Goal: Find contact information: Find contact information

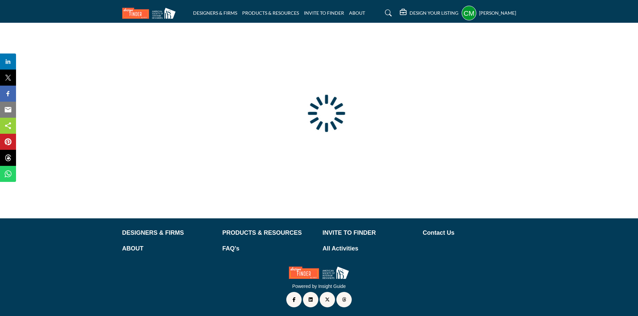
scroll to position [21, 0]
type input "**********"
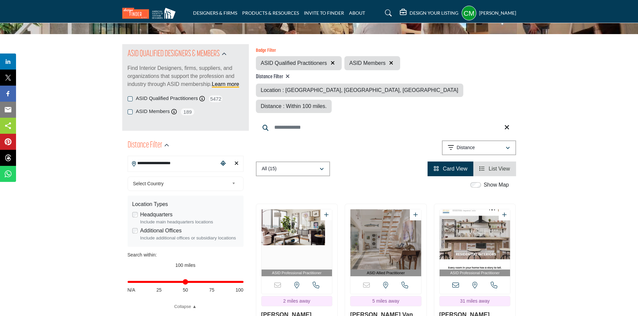
scroll to position [100, 0]
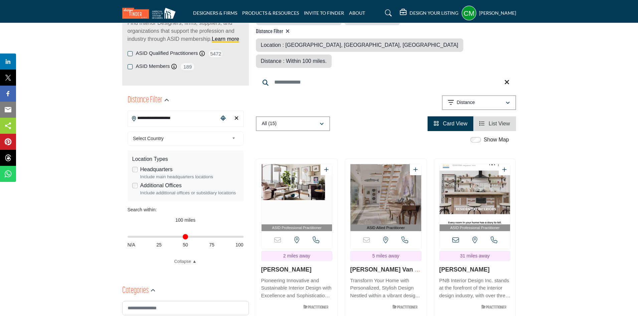
drag, startPoint x: 240, startPoint y: 236, endPoint x: 91, endPoint y: 224, distance: 149.5
type input "*"
click at [128, 236] on input "Distance in miles" at bounding box center [186, 236] width 116 height 1
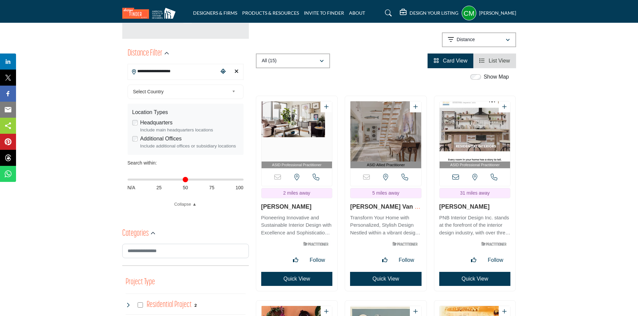
scroll to position [150, 0]
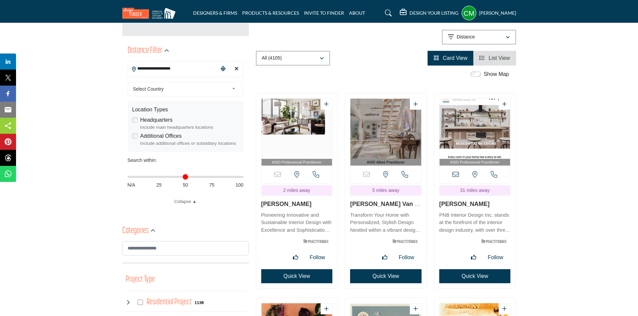
click at [236, 69] on icon "Clear search location" at bounding box center [237, 68] width 4 height 5
type input "***"
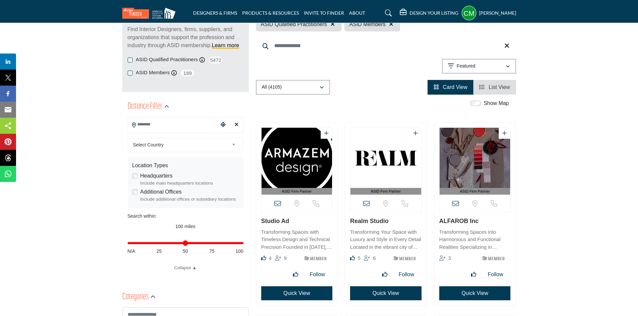
scroll to position [1, 0]
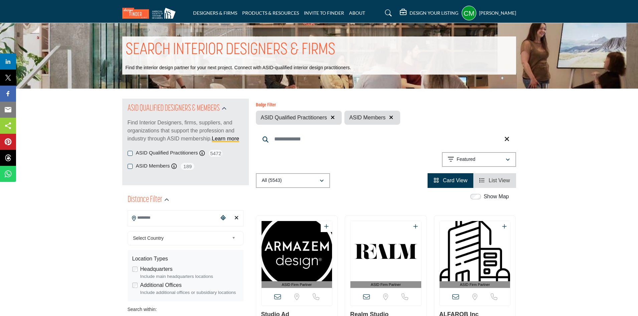
scroll to position [0, 0]
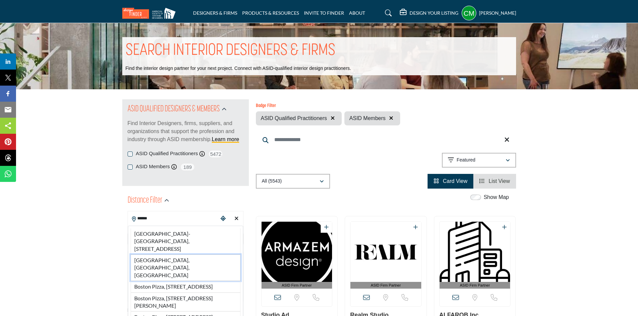
click at [186, 261] on li "[GEOGRAPHIC_DATA], [GEOGRAPHIC_DATA], [GEOGRAPHIC_DATA]" at bounding box center [186, 267] width 110 height 26
type input "**********"
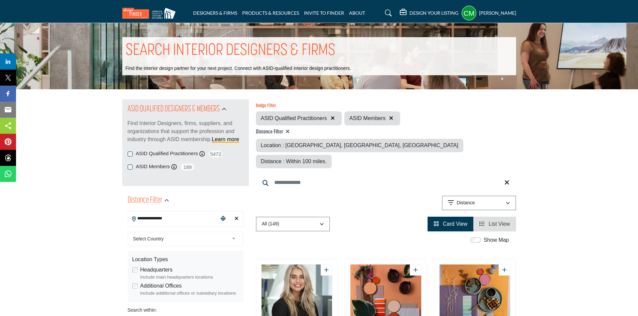
click at [224, 218] on icon "Choose your current location" at bounding box center [222, 217] width 5 height 5
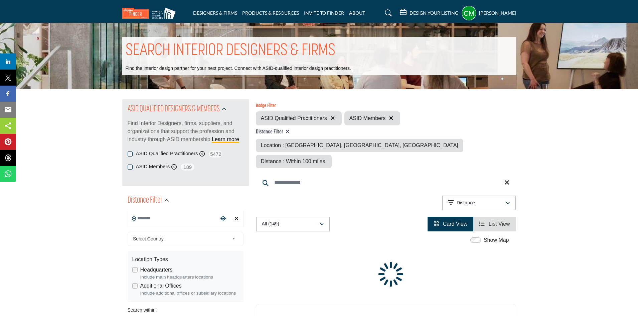
type input "**********"
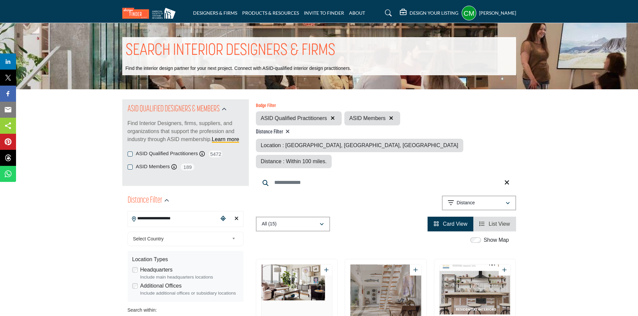
click at [234, 217] on div "Clear search location" at bounding box center [236, 218] width 10 height 14
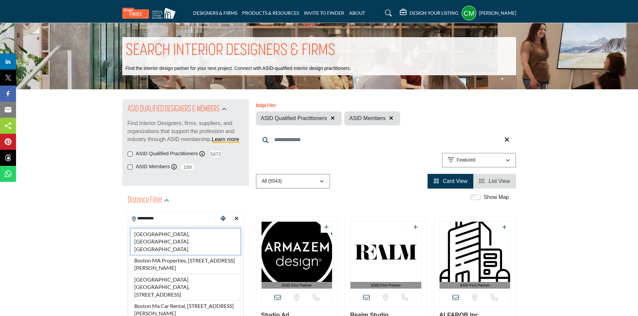
click at [165, 232] on li "[GEOGRAPHIC_DATA], [GEOGRAPHIC_DATA], [GEOGRAPHIC_DATA]" at bounding box center [186, 241] width 110 height 26
type input "**********"
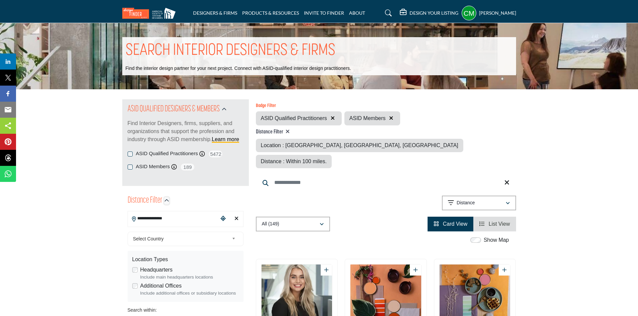
click at [164, 199] on icon "button" at bounding box center [166, 200] width 5 height 5
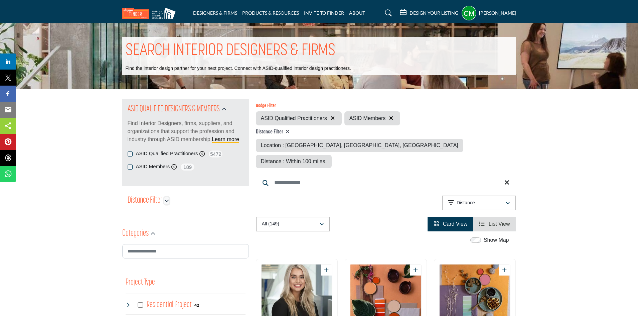
click at [165, 201] on icon "button" at bounding box center [166, 200] width 5 height 5
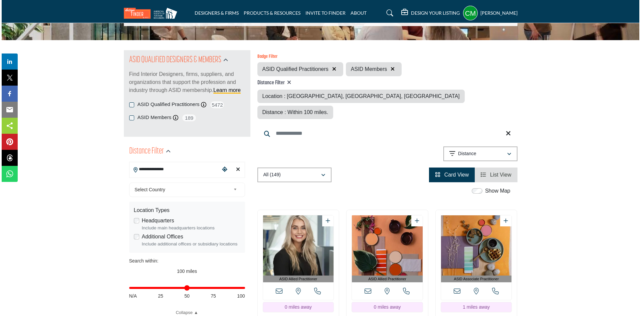
scroll to position [134, 0]
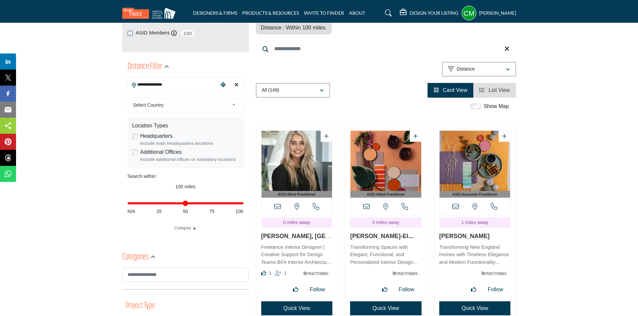
click at [297, 301] on button "Quick View" at bounding box center [296, 308] width 71 height 14
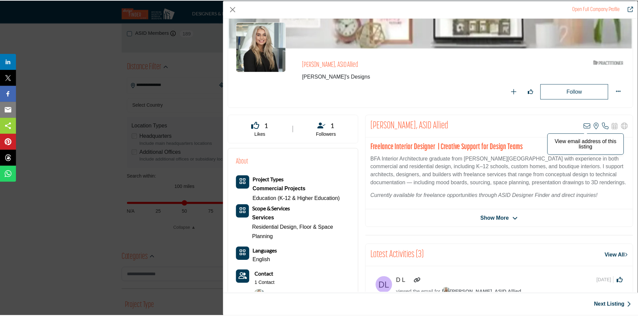
scroll to position [67, 0]
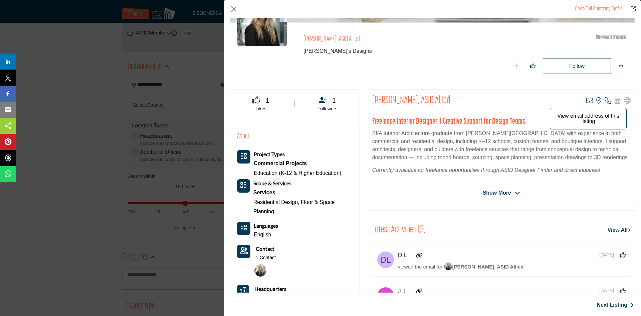
click at [587, 101] on icon "Company Data Modal" at bounding box center [590, 100] width 7 height 7
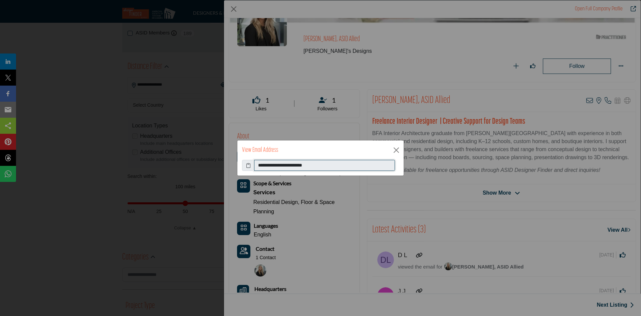
drag, startPoint x: 319, startPoint y: 165, endPoint x: 257, endPoint y: 162, distance: 62.5
click at [257, 162] on input "**********" at bounding box center [324, 165] width 141 height 11
click at [336, 151] on div "View Email Address" at bounding box center [321, 149] width 166 height 19
click at [397, 148] on button "Close" at bounding box center [397, 150] width 10 height 10
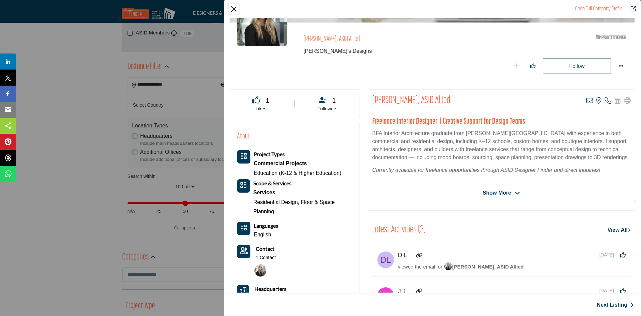
click at [235, 8] on button "Close" at bounding box center [234, 9] width 10 height 10
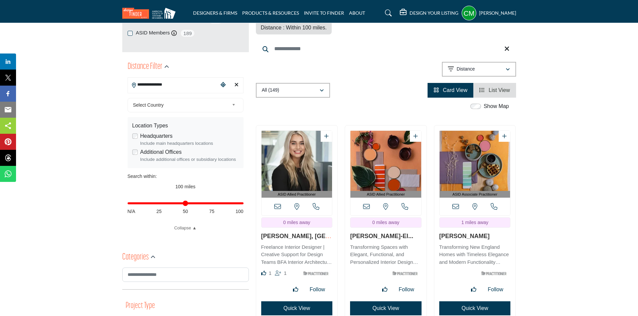
click at [381, 301] on button "Quick View" at bounding box center [385, 308] width 71 height 14
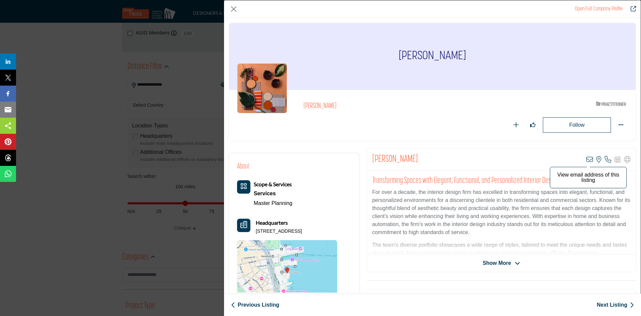
click at [588, 159] on icon "Company Data Modal" at bounding box center [590, 159] width 7 height 7
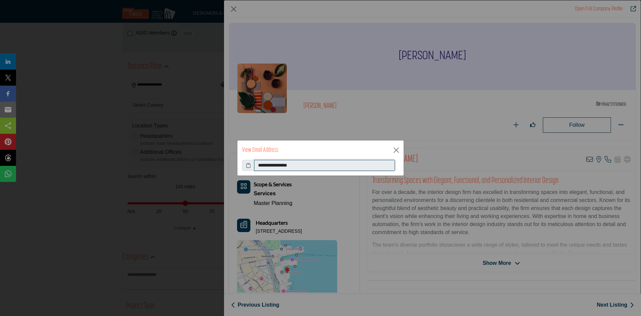
drag, startPoint x: 307, startPoint y: 165, endPoint x: 259, endPoint y: 167, distance: 48.8
click at [259, 167] on input "**********" at bounding box center [324, 165] width 141 height 11
click at [367, 122] on div "**********" at bounding box center [320, 158] width 641 height 316
click at [398, 149] on button "Close" at bounding box center [397, 150] width 10 height 10
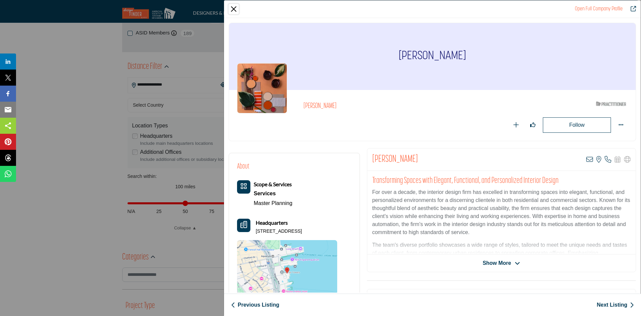
click at [235, 10] on button "Close" at bounding box center [234, 9] width 10 height 10
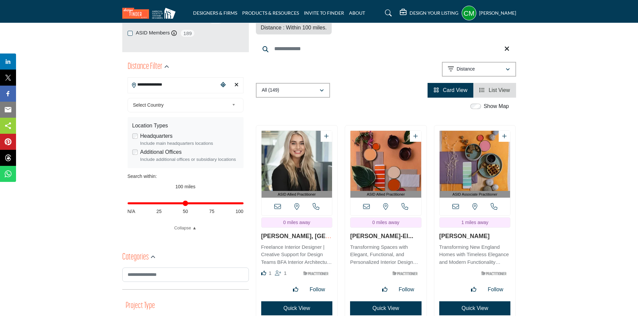
click at [480, 301] on button "Quick View" at bounding box center [474, 308] width 71 height 14
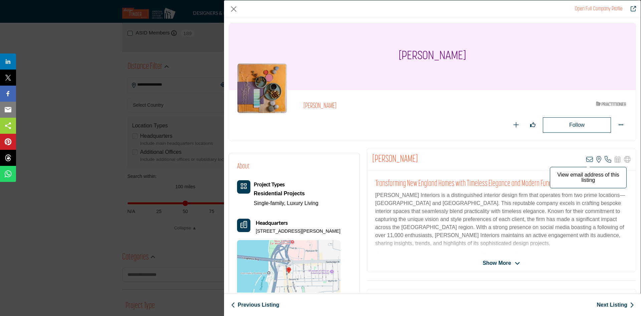
click at [587, 156] on icon "Company Data Modal" at bounding box center [590, 159] width 7 height 7
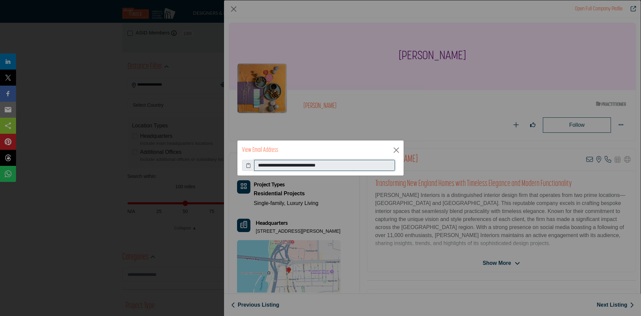
click at [343, 166] on input "**********" at bounding box center [324, 165] width 141 height 11
drag, startPoint x: 342, startPoint y: 165, endPoint x: 254, endPoint y: 159, distance: 88.0
click at [254, 160] on div "**********" at bounding box center [320, 165] width 157 height 11
click at [393, 149] on button "Close" at bounding box center [397, 150] width 10 height 10
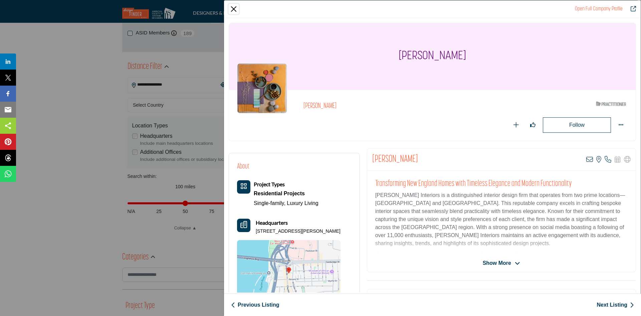
click at [237, 10] on button "Close" at bounding box center [234, 9] width 10 height 10
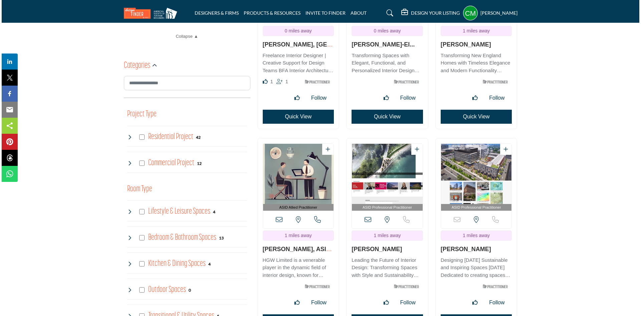
scroll to position [334, 0]
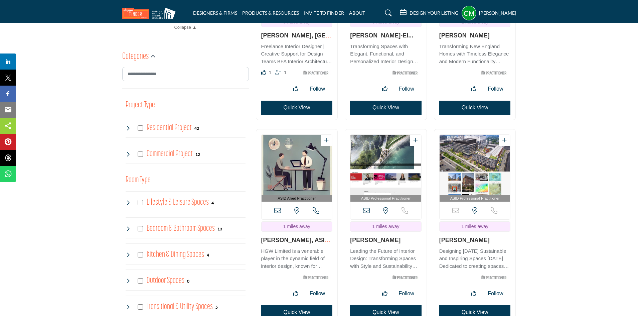
click at [296, 305] on button "Quick View" at bounding box center [296, 312] width 71 height 14
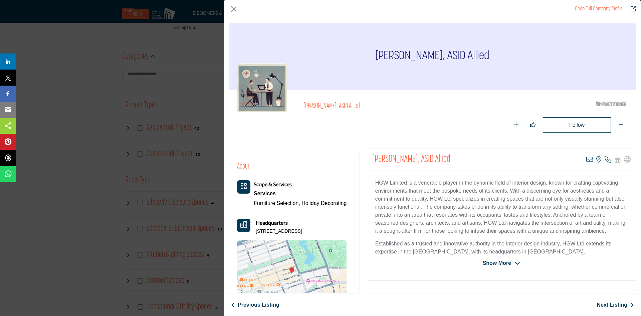
click at [590, 158] on div "View email address of this listing View the location of this listing Call Number" at bounding box center [609, 159] width 44 height 7
click at [587, 159] on icon "Company Data Modal" at bounding box center [590, 159] width 7 height 7
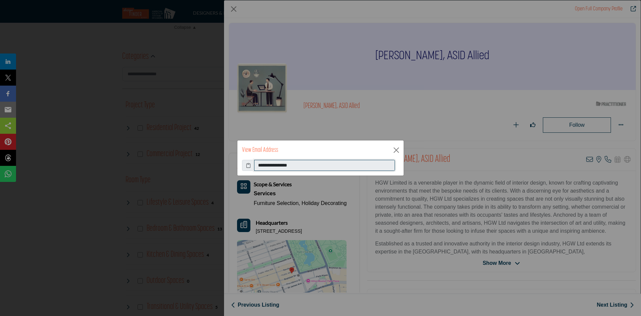
drag, startPoint x: 311, startPoint y: 164, endPoint x: 253, endPoint y: 157, distance: 58.9
click at [253, 157] on div "**********" at bounding box center [320, 158] width 167 height 36
click at [365, 150] on div "View Email Address" at bounding box center [321, 149] width 166 height 19
click at [394, 150] on button "Close" at bounding box center [397, 150] width 10 height 10
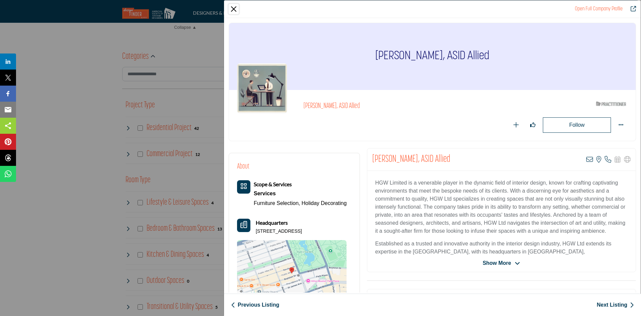
click at [236, 10] on button "Close" at bounding box center [234, 9] width 10 height 10
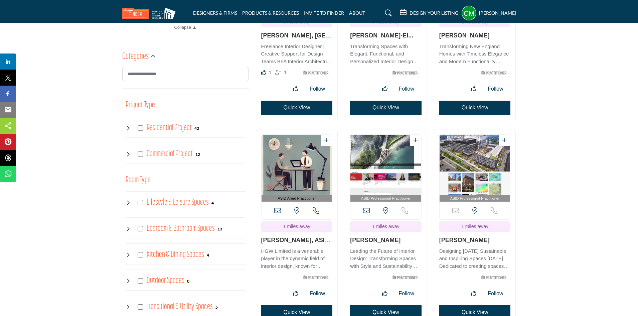
click at [377, 305] on button "Quick View" at bounding box center [385, 312] width 71 height 14
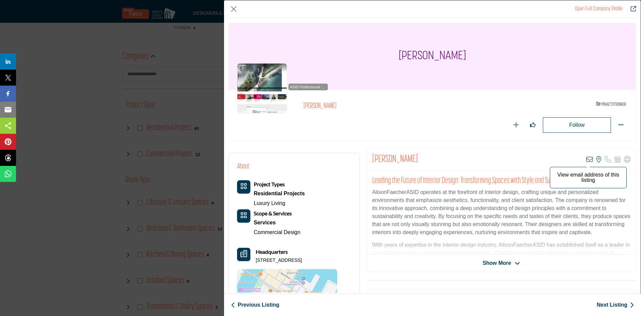
click at [587, 160] on icon "Company Data Modal" at bounding box center [590, 159] width 7 height 7
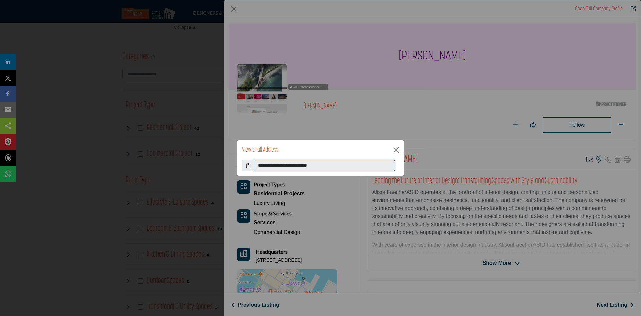
drag, startPoint x: 336, startPoint y: 165, endPoint x: 258, endPoint y: 162, distance: 78.5
click at [258, 162] on input "**********" at bounding box center [324, 165] width 141 height 11
drag, startPoint x: 348, startPoint y: 154, endPoint x: 363, endPoint y: 151, distance: 16.1
click at [349, 153] on div "View Email Address" at bounding box center [321, 149] width 166 height 19
click at [400, 149] on button "Close" at bounding box center [397, 150] width 10 height 10
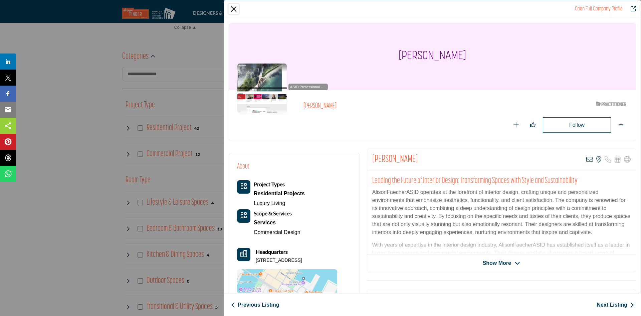
click at [236, 9] on button "Close" at bounding box center [234, 9] width 10 height 10
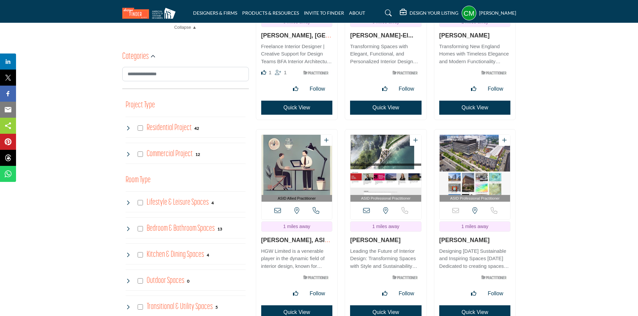
click at [473, 305] on button "Quick View" at bounding box center [474, 312] width 71 height 14
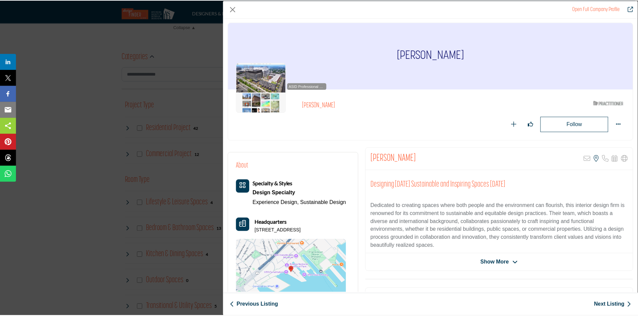
scroll to position [0, 0]
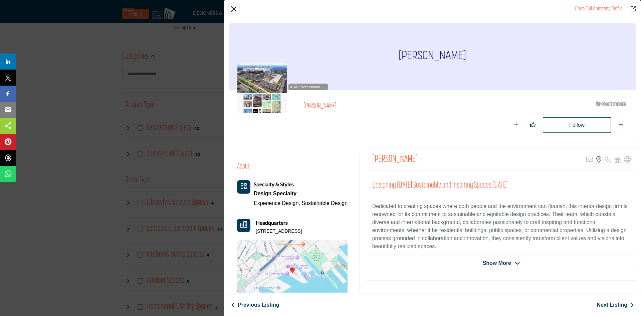
click at [235, 10] on button "Close" at bounding box center [234, 9] width 10 height 10
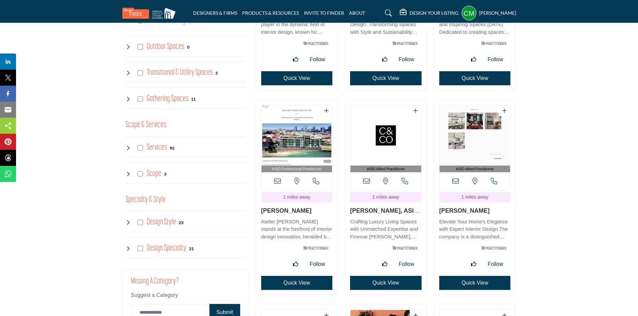
scroll to position [601, 0]
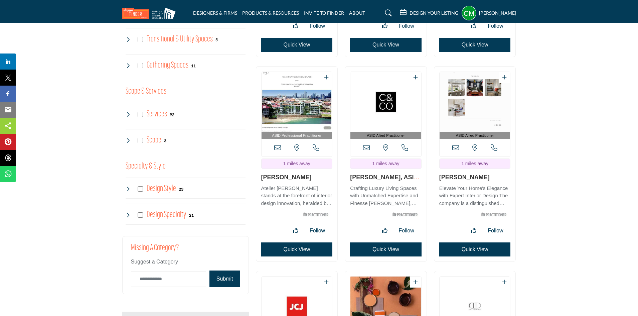
click at [294, 242] on button "Quick View" at bounding box center [296, 249] width 71 height 14
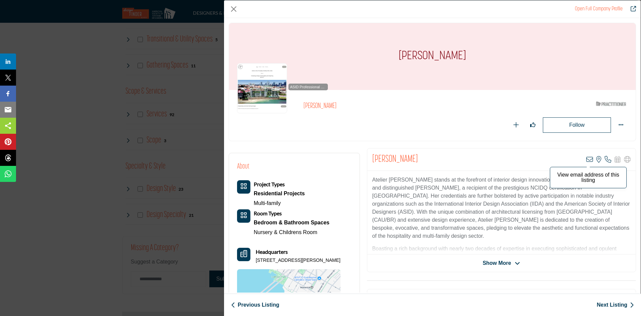
click at [588, 159] on icon "Company Data Modal" at bounding box center [590, 159] width 7 height 7
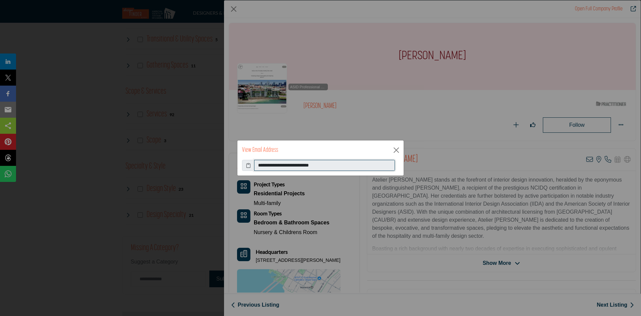
drag, startPoint x: 330, startPoint y: 165, endPoint x: 258, endPoint y: 166, distance: 72.8
click at [258, 166] on input "**********" at bounding box center [324, 165] width 141 height 11
click at [363, 151] on div "View Email Address" at bounding box center [321, 149] width 166 height 19
click at [397, 149] on button "Close" at bounding box center [397, 150] width 10 height 10
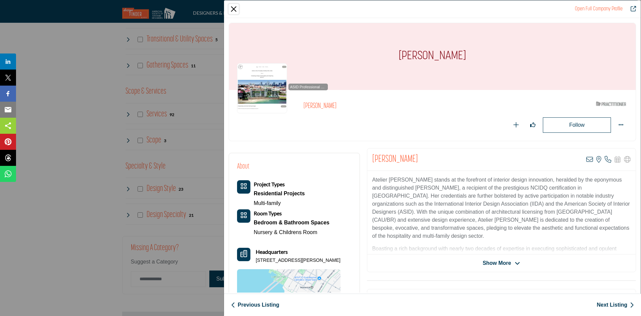
click at [231, 9] on button "Close" at bounding box center [234, 9] width 10 height 10
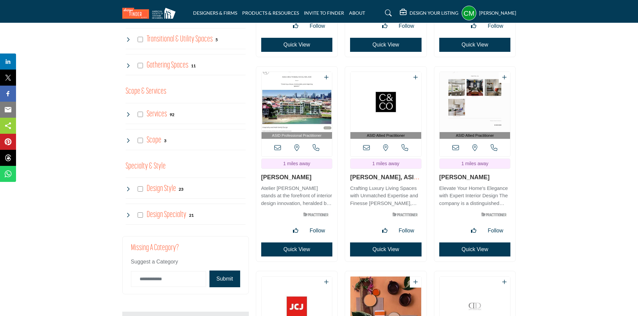
click at [386, 242] on button "Quick View" at bounding box center [385, 249] width 71 height 14
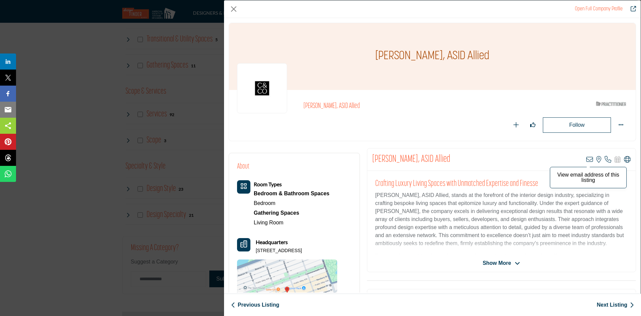
click at [589, 159] on icon "Company Data Modal" at bounding box center [590, 159] width 7 height 7
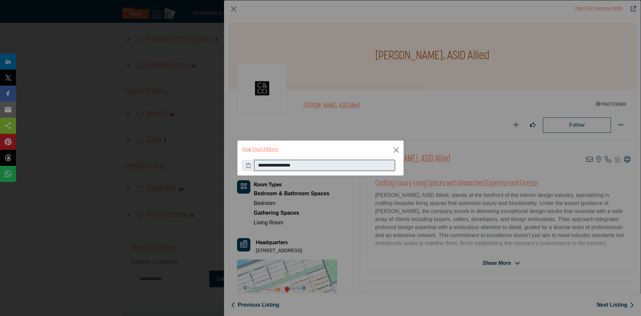
drag, startPoint x: 312, startPoint y: 165, endPoint x: 256, endPoint y: 167, distance: 56.2
click at [256, 167] on input "**********" at bounding box center [324, 165] width 141 height 11
click at [398, 150] on button "Close" at bounding box center [397, 150] width 10 height 10
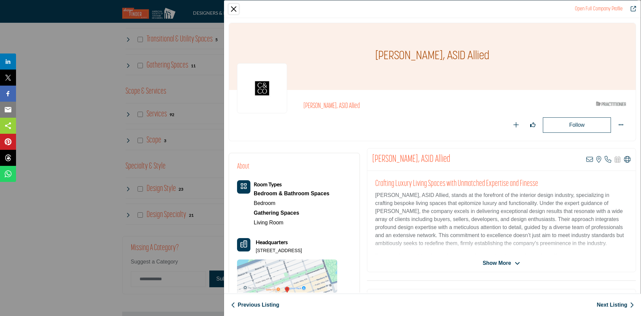
click at [230, 8] on button "Close" at bounding box center [234, 9] width 10 height 10
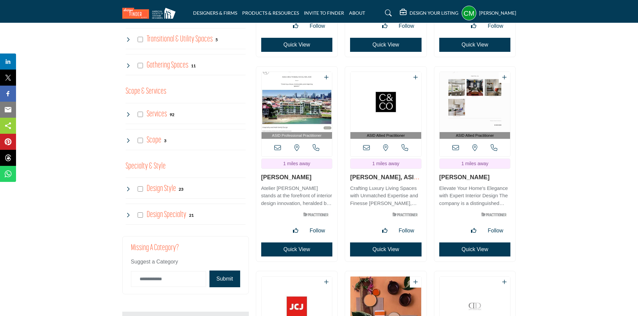
click at [481, 242] on button "Quick View" at bounding box center [474, 249] width 71 height 14
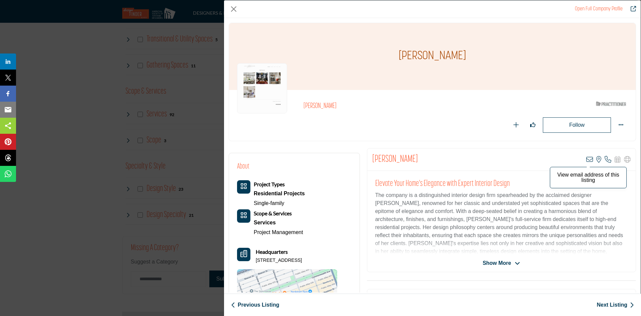
click at [589, 158] on icon "Company Data Modal" at bounding box center [590, 159] width 7 height 7
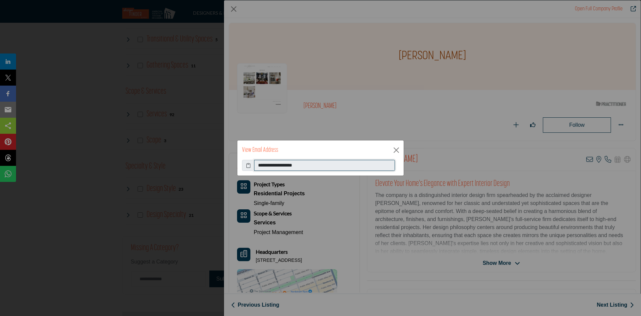
drag, startPoint x: 313, startPoint y: 166, endPoint x: 255, endPoint y: 169, distance: 57.9
click at [255, 169] on input "**********" at bounding box center [324, 165] width 141 height 11
click at [385, 122] on div "**********" at bounding box center [320, 158] width 641 height 316
click at [399, 149] on button "Close" at bounding box center [397, 150] width 10 height 10
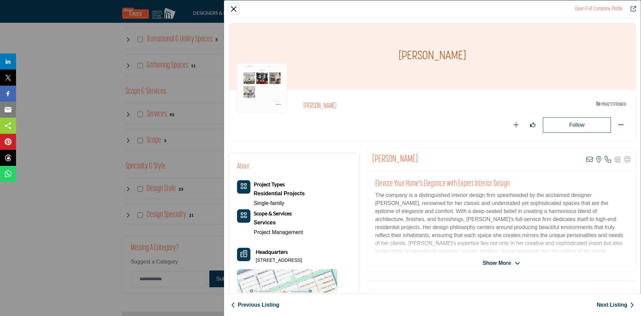
drag, startPoint x: 236, startPoint y: 8, endPoint x: 241, endPoint y: 12, distance: 6.2
click at [236, 9] on button "Close" at bounding box center [234, 9] width 10 height 10
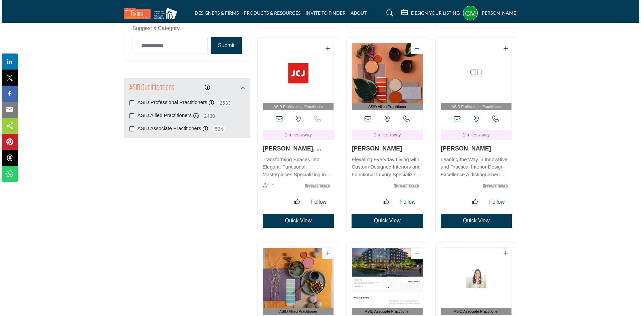
scroll to position [835, 0]
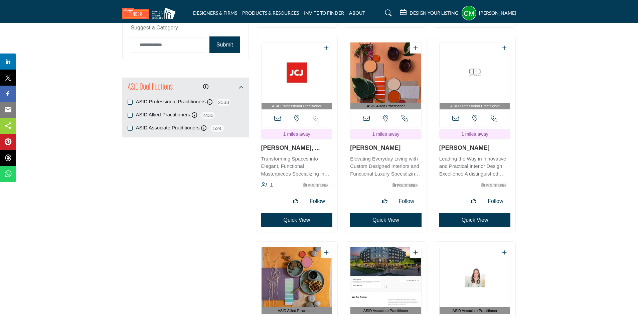
click at [300, 213] on button "Quick View" at bounding box center [296, 220] width 71 height 14
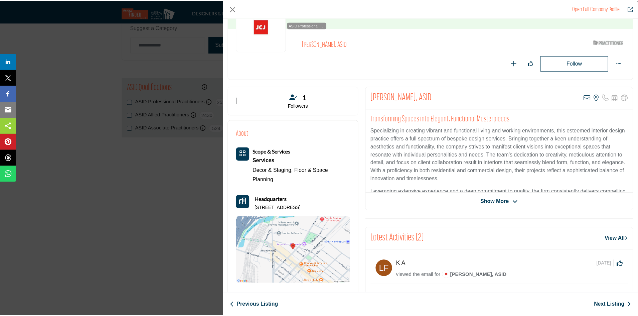
scroll to position [33, 0]
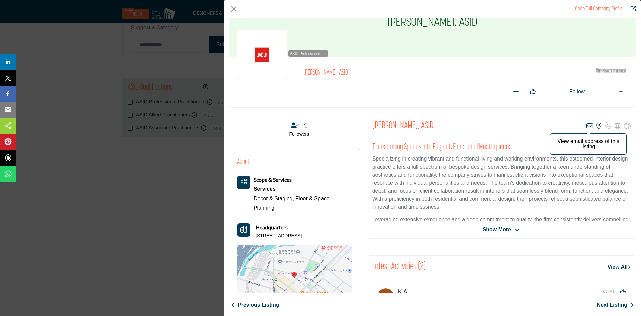
click at [587, 127] on icon "Company Data Modal" at bounding box center [590, 126] width 7 height 7
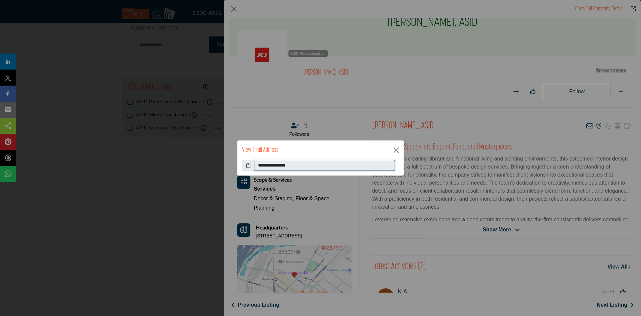
drag, startPoint x: 318, startPoint y: 167, endPoint x: 256, endPoint y: 169, distance: 62.5
click at [256, 169] on input "**********" at bounding box center [324, 165] width 141 height 11
click at [398, 151] on button "Close" at bounding box center [397, 150] width 10 height 10
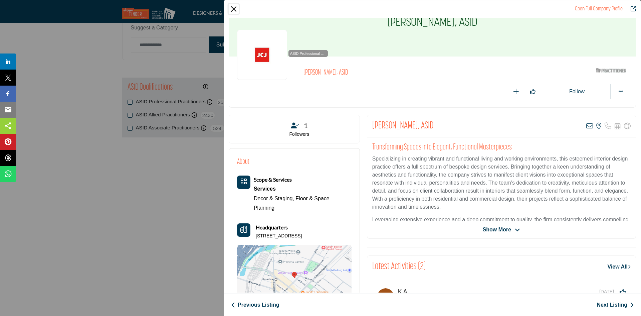
click at [236, 9] on button "Close" at bounding box center [234, 9] width 10 height 10
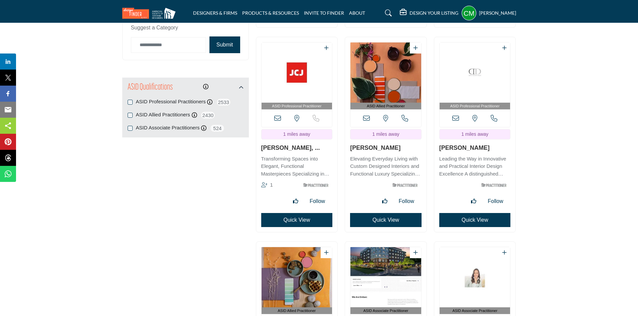
click at [395, 213] on button "Quick View" at bounding box center [385, 220] width 71 height 14
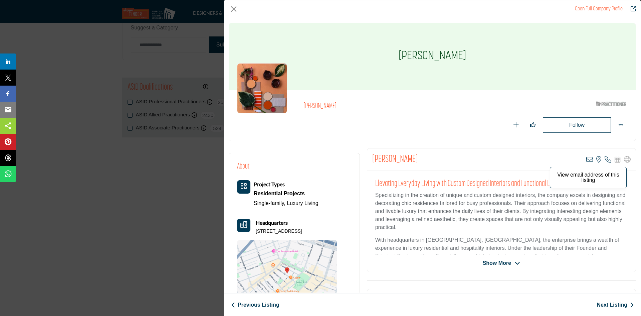
click at [587, 159] on icon "Company Data Modal" at bounding box center [590, 159] width 7 height 7
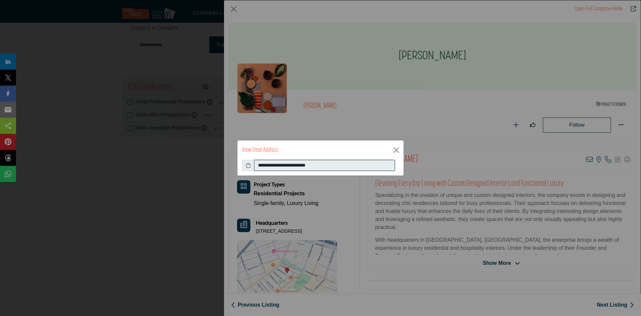
drag, startPoint x: 331, startPoint y: 165, endPoint x: 249, endPoint y: 155, distance: 82.4
click at [249, 154] on div "**********" at bounding box center [320, 158] width 167 height 36
click at [357, 152] on div "View Email Address" at bounding box center [321, 149] width 166 height 19
click at [398, 151] on button "Close" at bounding box center [397, 150] width 10 height 10
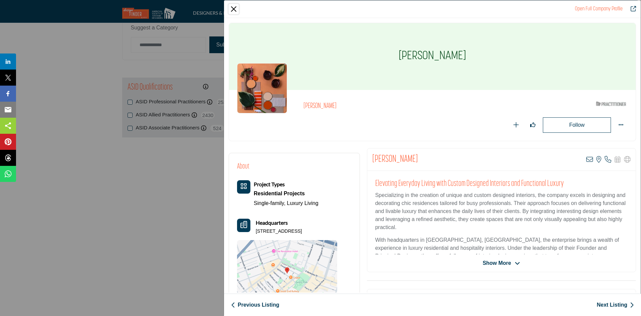
click at [230, 10] on button "Close" at bounding box center [234, 9] width 10 height 10
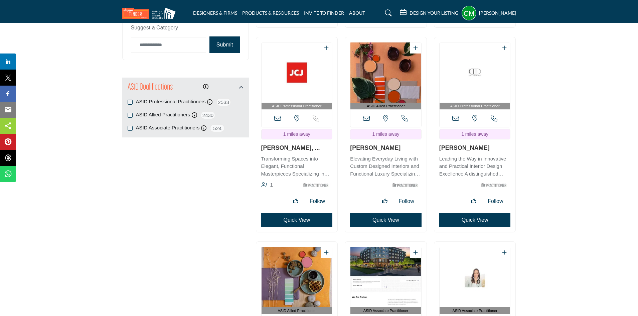
click at [466, 213] on button "Quick View" at bounding box center [474, 220] width 71 height 14
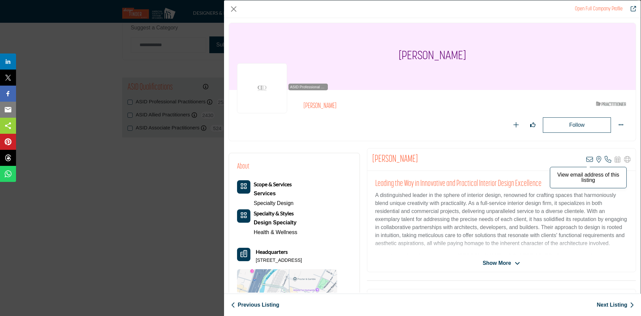
click at [587, 159] on icon "Company Data Modal" at bounding box center [590, 159] width 7 height 7
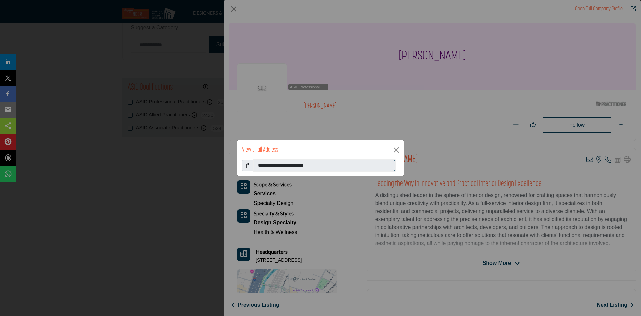
drag, startPoint x: 330, startPoint y: 166, endPoint x: 248, endPoint y: 167, distance: 82.2
click at [248, 167] on div "**********" at bounding box center [320, 165] width 157 height 11
click at [340, 149] on div "View Email Address" at bounding box center [321, 149] width 166 height 19
click at [397, 151] on button "Close" at bounding box center [397, 150] width 10 height 10
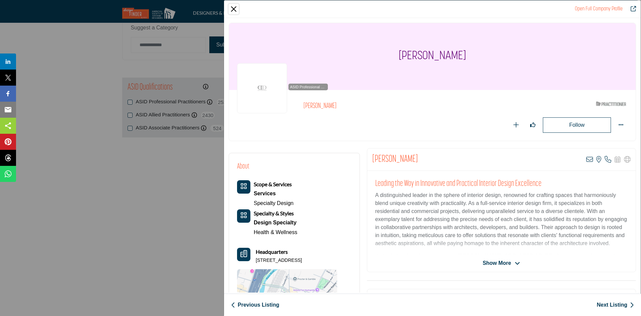
drag, startPoint x: 236, startPoint y: 8, endPoint x: 235, endPoint y: 12, distance: 4.1
click at [235, 8] on button "Close" at bounding box center [234, 9] width 10 height 10
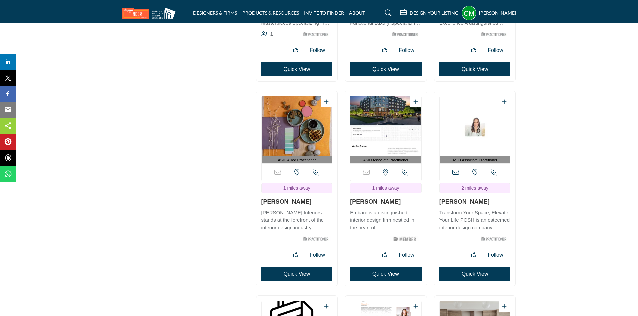
scroll to position [1036, 0]
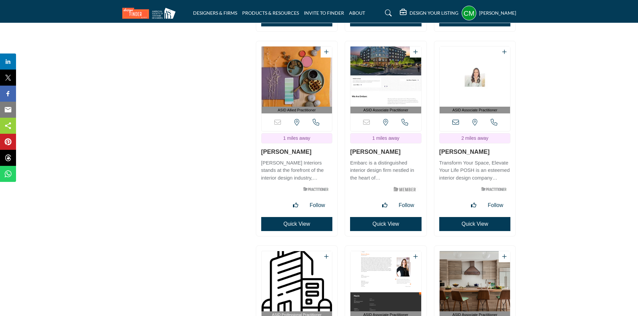
click at [293, 217] on button "Quick View" at bounding box center [296, 224] width 71 height 14
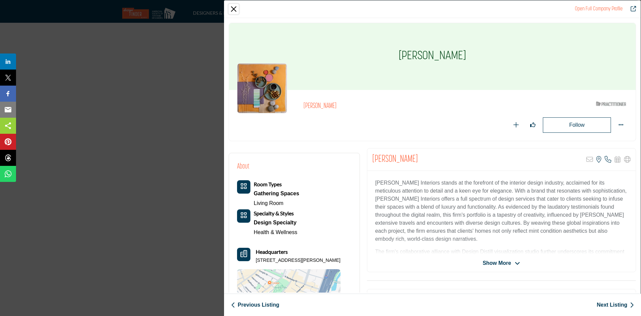
click at [235, 9] on button "Close" at bounding box center [234, 9] width 10 height 10
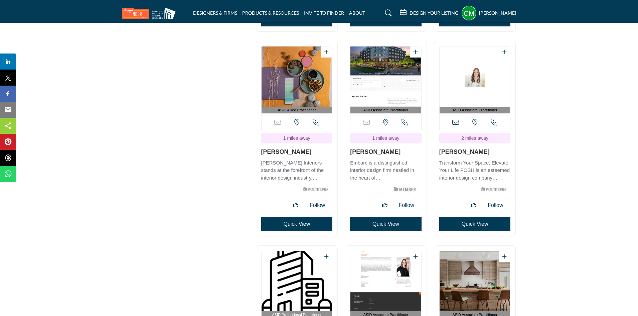
click at [288, 217] on button "Quick View" at bounding box center [296, 224] width 71 height 14
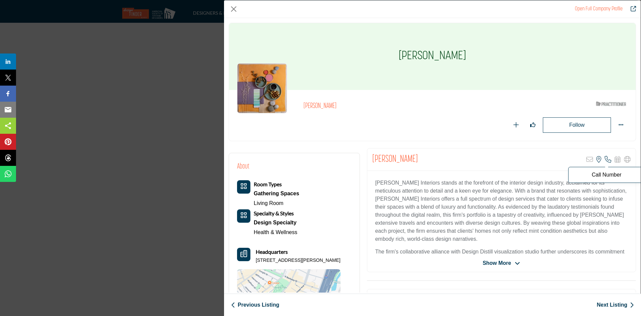
click at [605, 160] on icon "Company Data Modal" at bounding box center [608, 159] width 7 height 7
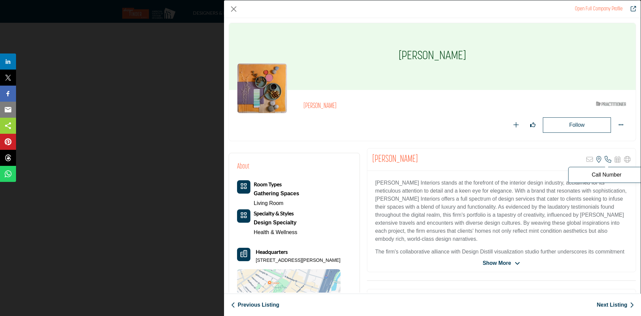
click at [599, 177] on p "Call Number" at bounding box center [606, 174] width 69 height 5
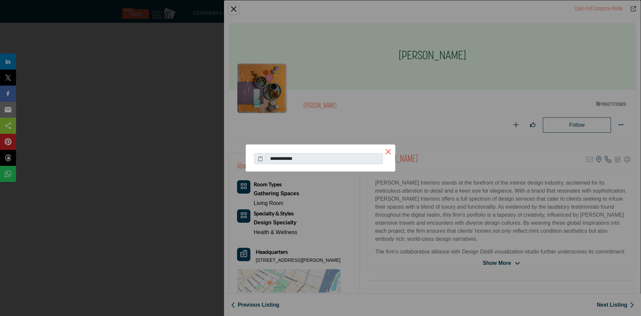
click at [389, 152] on button "×" at bounding box center [388, 151] width 14 height 14
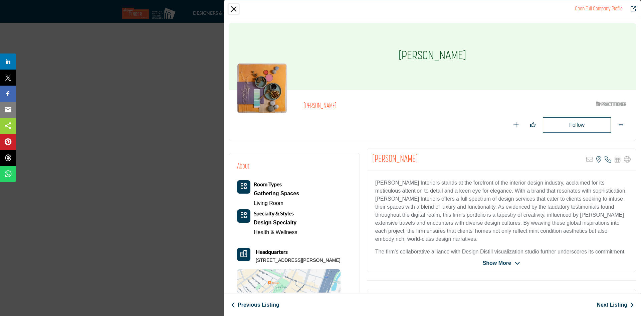
click at [235, 10] on button "Close" at bounding box center [234, 9] width 10 height 10
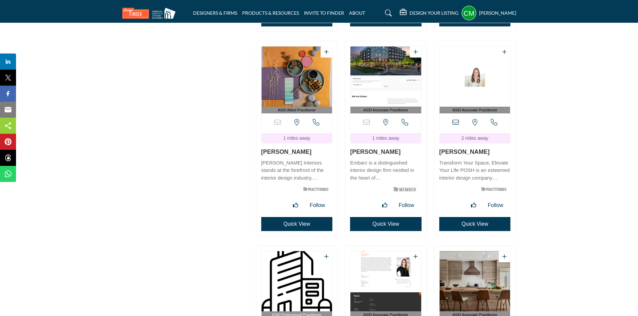
click at [379, 217] on button "Quick View" at bounding box center [385, 224] width 71 height 14
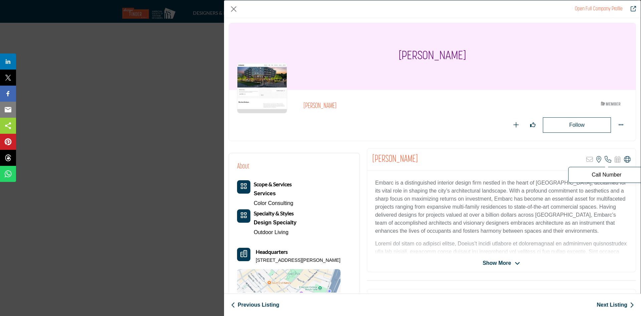
click at [605, 159] on icon "Company Data Modal" at bounding box center [608, 159] width 7 height 7
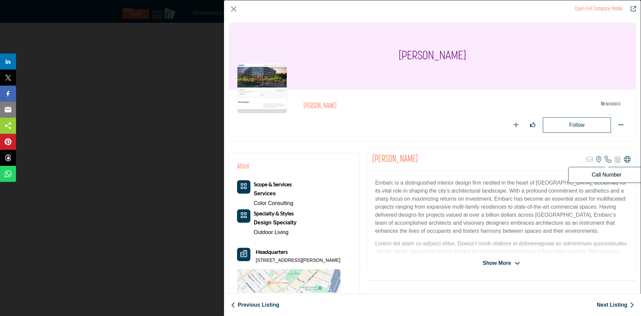
click at [597, 173] on p "Call Number" at bounding box center [606, 174] width 69 height 5
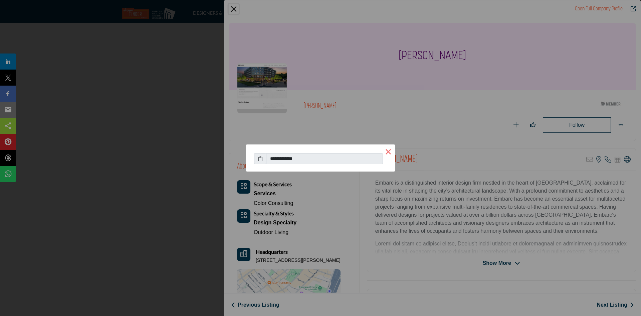
click at [388, 149] on button "×" at bounding box center [388, 151] width 14 height 14
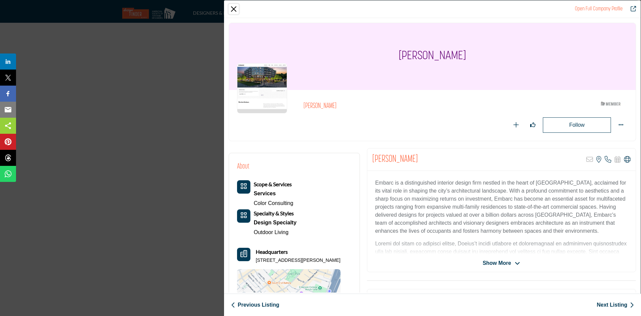
click at [234, 9] on button "Close" at bounding box center [234, 9] width 10 height 10
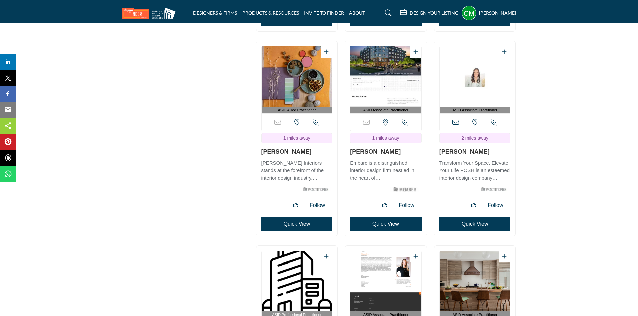
click at [469, 217] on button "Quick View" at bounding box center [474, 224] width 71 height 14
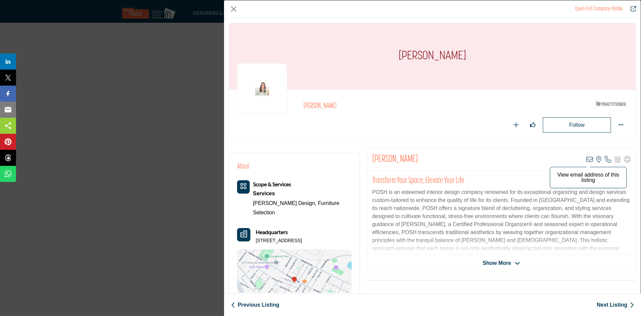
click at [588, 160] on icon "Company Data Modal" at bounding box center [590, 159] width 7 height 7
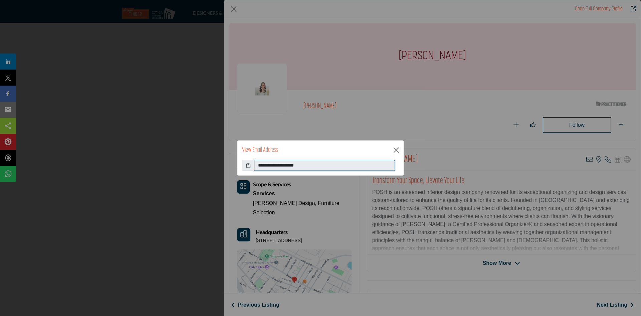
drag, startPoint x: 313, startPoint y: 164, endPoint x: 259, endPoint y: 167, distance: 54.2
click at [251, 167] on div "**********" at bounding box center [320, 165] width 157 height 11
click at [395, 151] on button "Close" at bounding box center [397, 150] width 10 height 10
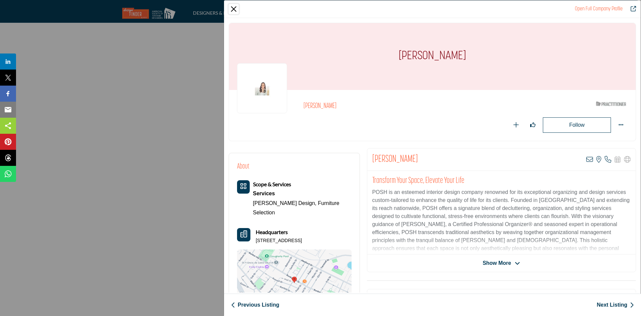
click at [234, 6] on button "Close" at bounding box center [234, 9] width 10 height 10
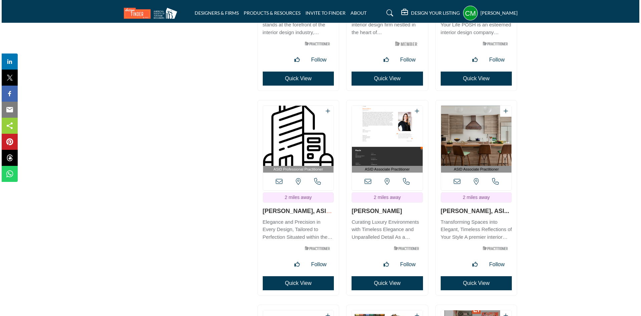
scroll to position [1203, 0]
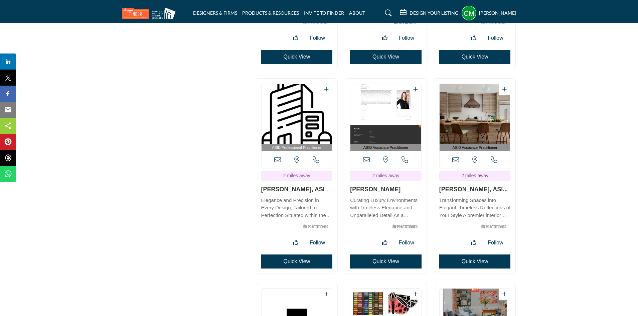
click at [288, 254] on button "Quick View" at bounding box center [296, 261] width 71 height 14
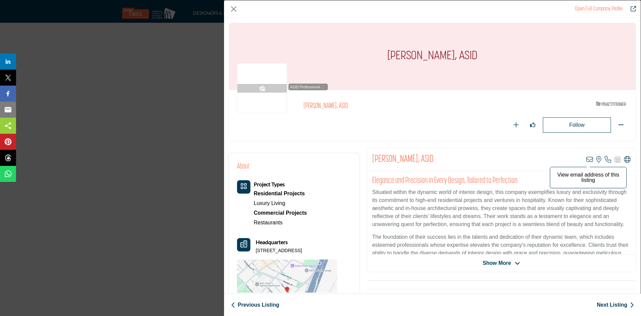
click at [587, 160] on icon "Company Data Modal" at bounding box center [590, 159] width 7 height 7
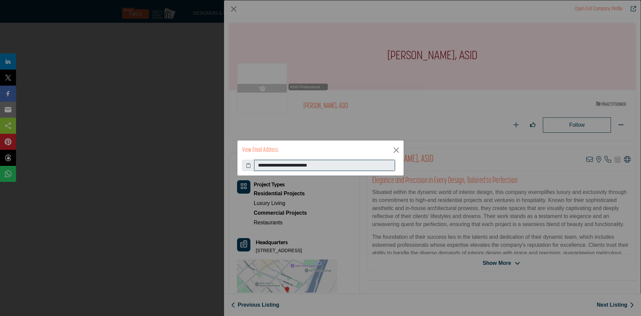
drag, startPoint x: 333, startPoint y: 165, endPoint x: 256, endPoint y: 168, distance: 77.6
click at [256, 168] on input "**********" at bounding box center [324, 165] width 141 height 11
click at [397, 148] on button "Close" at bounding box center [397, 150] width 10 height 10
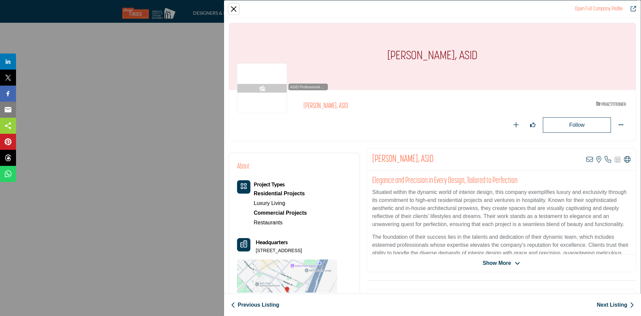
drag, startPoint x: 236, startPoint y: 10, endPoint x: 262, endPoint y: 2, distance: 26.9
click at [236, 10] on button "Close" at bounding box center [234, 9] width 10 height 10
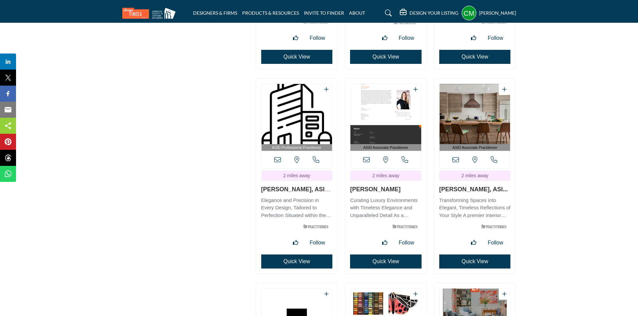
click at [381, 254] on button "Quick View" at bounding box center [385, 261] width 71 height 14
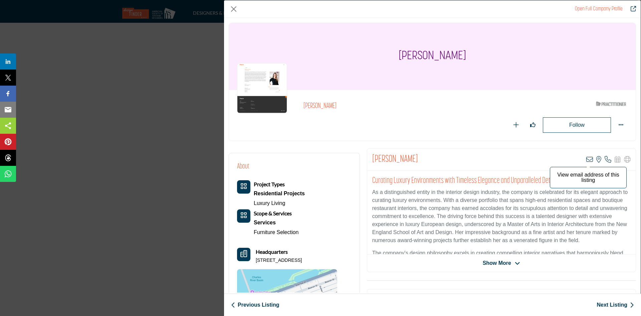
click at [588, 159] on icon "Company Data Modal" at bounding box center [590, 159] width 7 height 7
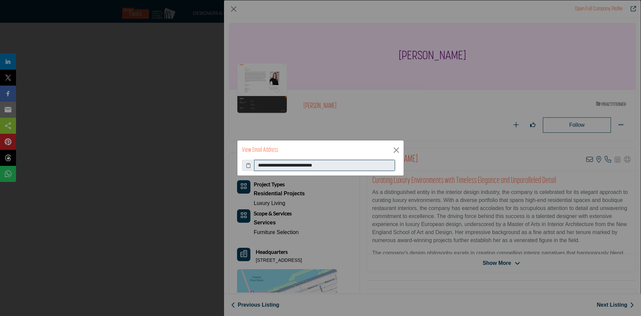
drag, startPoint x: 337, startPoint y: 168, endPoint x: 255, endPoint y: 165, distance: 82.2
click at [255, 165] on input "**********" at bounding box center [324, 165] width 141 height 11
click at [394, 127] on div "**********" at bounding box center [320, 158] width 641 height 316
click at [395, 150] on button "Close" at bounding box center [397, 150] width 10 height 10
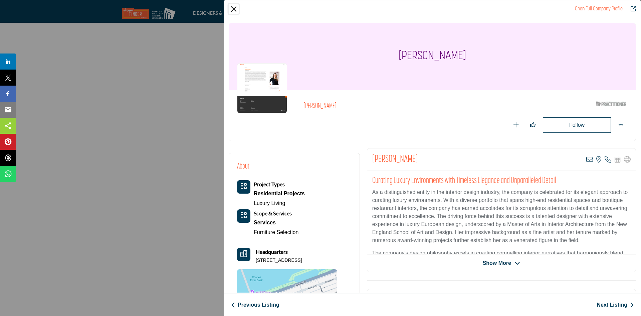
click at [231, 9] on button "Close" at bounding box center [234, 9] width 10 height 10
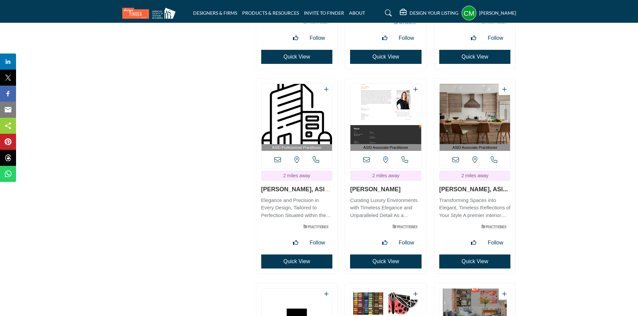
click at [464, 254] on button "Quick View" at bounding box center [474, 261] width 71 height 14
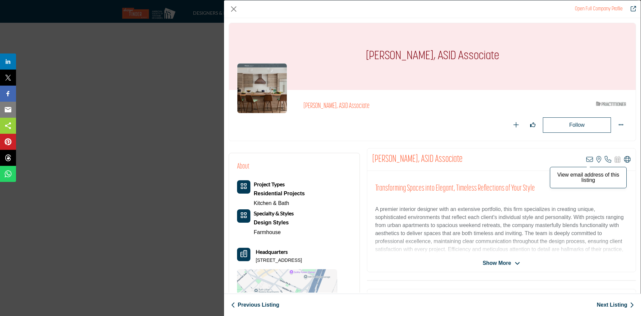
click at [587, 158] on icon "Company Data Modal" at bounding box center [590, 159] width 7 height 7
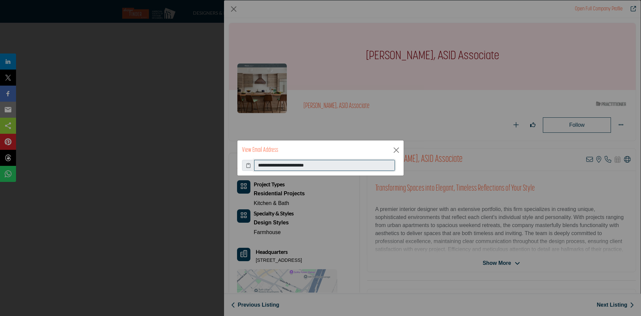
drag, startPoint x: 324, startPoint y: 165, endPoint x: 254, endPoint y: 167, distance: 70.8
click at [254, 167] on div "**********" at bounding box center [320, 165] width 157 height 11
click at [340, 152] on div "View Email Address" at bounding box center [321, 149] width 166 height 19
click at [396, 149] on button "Close" at bounding box center [397, 150] width 10 height 10
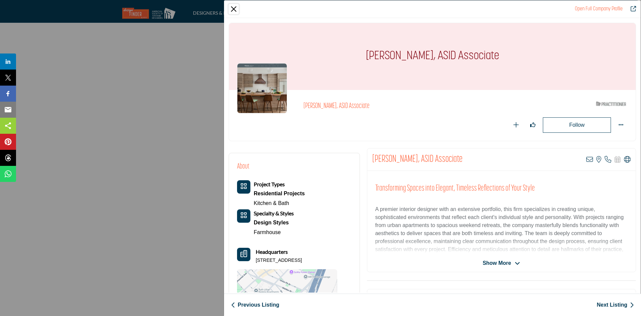
click at [236, 6] on button "Close" at bounding box center [234, 9] width 10 height 10
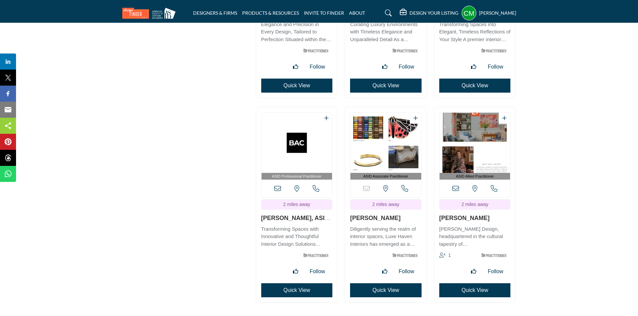
scroll to position [1403, 0]
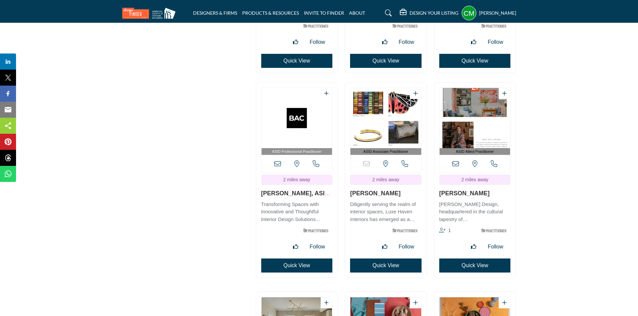
click at [296, 258] on button "Quick View" at bounding box center [296, 265] width 71 height 14
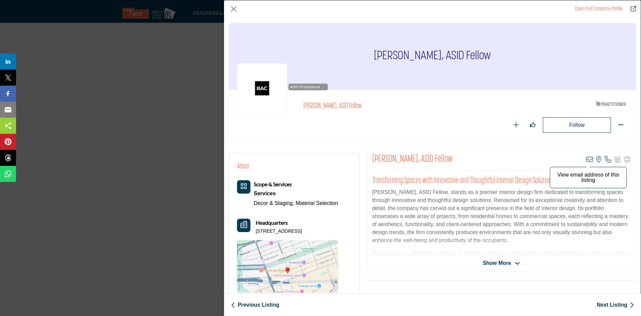
click at [587, 158] on icon "Company Data Modal" at bounding box center [590, 159] width 7 height 7
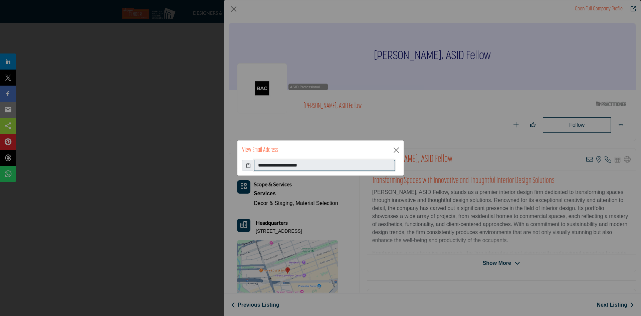
drag, startPoint x: 322, startPoint y: 167, endPoint x: 257, endPoint y: 168, distance: 64.8
click at [257, 168] on input "**********" at bounding box center [324, 165] width 141 height 11
click at [326, 152] on div "View Email Address" at bounding box center [321, 149] width 166 height 19
click at [398, 150] on button "Close" at bounding box center [397, 150] width 10 height 10
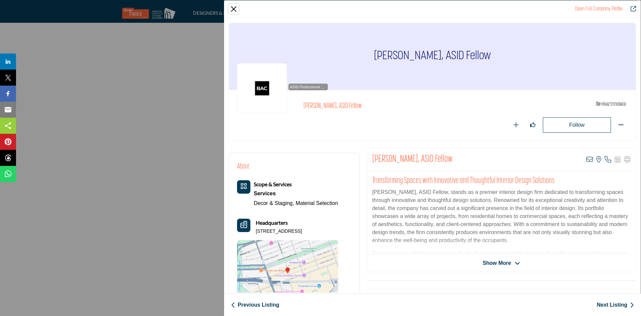
click at [234, 9] on button "Close" at bounding box center [234, 9] width 10 height 10
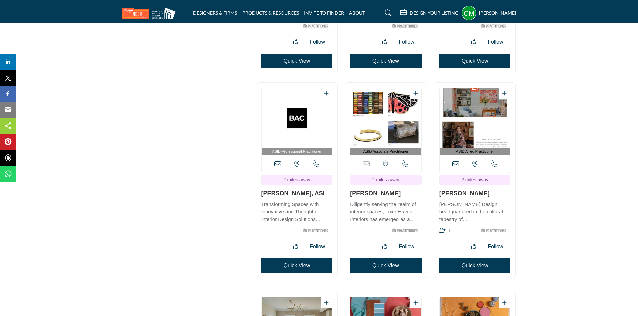
click at [381, 258] on button "Quick View" at bounding box center [385, 265] width 71 height 14
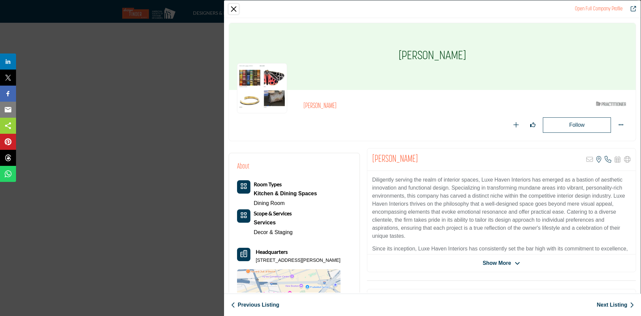
click at [233, 8] on button "Close" at bounding box center [234, 9] width 10 height 10
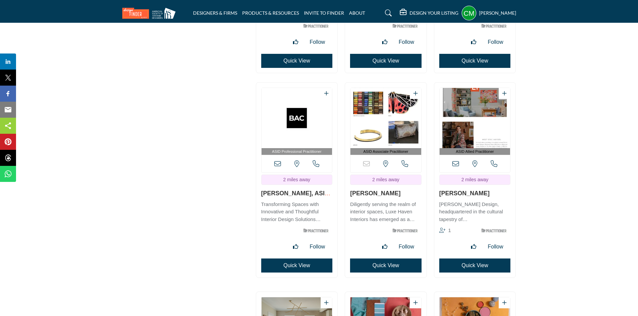
click at [474, 258] on button "Quick View" at bounding box center [474, 265] width 71 height 14
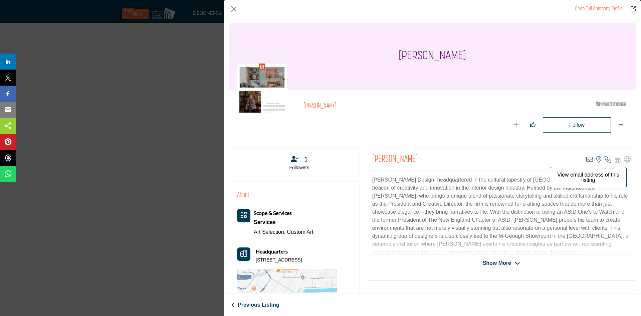
click at [589, 160] on icon "Company Data Modal" at bounding box center [590, 159] width 7 height 7
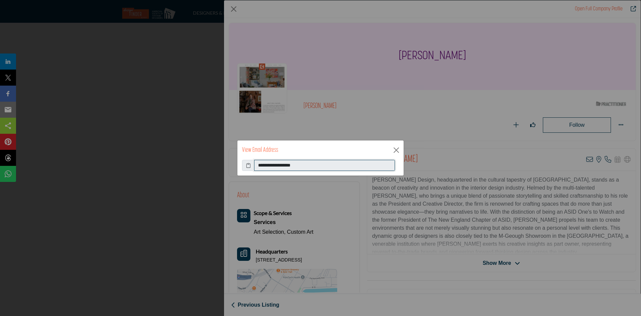
drag, startPoint x: 309, startPoint y: 166, endPoint x: 256, endPoint y: 167, distance: 53.5
click at [256, 167] on input "**********" at bounding box center [324, 165] width 141 height 11
click at [321, 152] on div "View Email Address" at bounding box center [321, 149] width 166 height 19
click at [394, 152] on button "Close" at bounding box center [397, 150] width 10 height 10
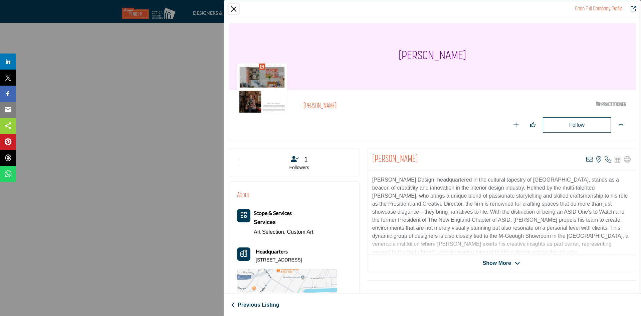
click at [236, 10] on button "Close" at bounding box center [234, 9] width 10 height 10
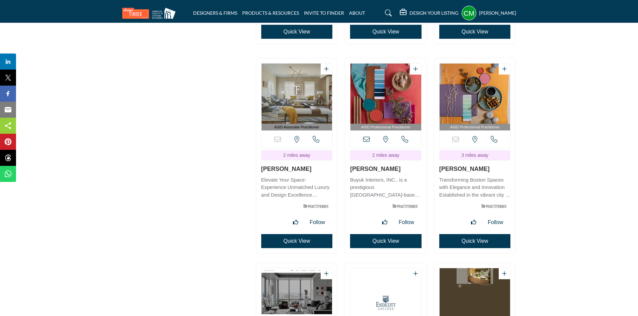
scroll to position [1637, 0]
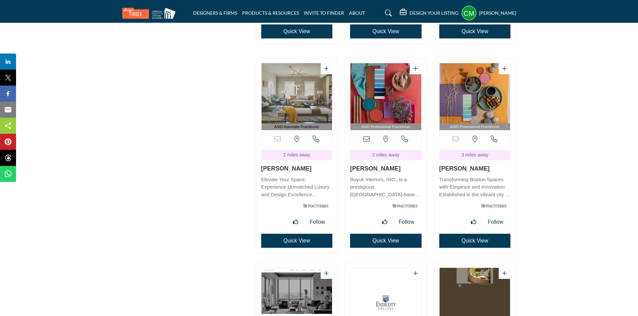
click at [300, 233] on button "Quick View" at bounding box center [296, 240] width 71 height 14
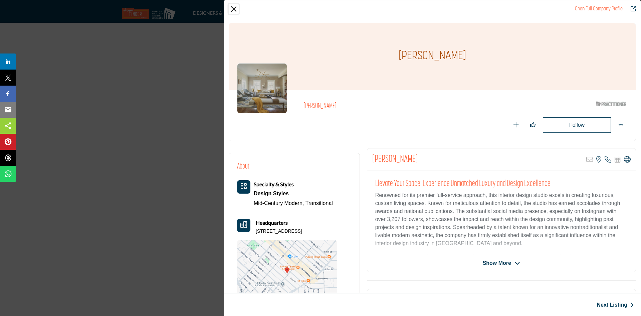
click at [232, 8] on button "Close" at bounding box center [234, 9] width 10 height 10
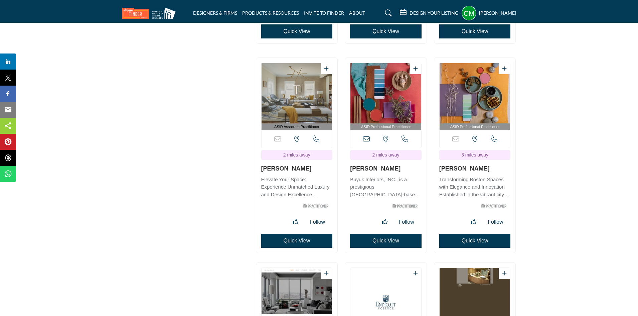
click at [385, 233] on button "Quick View" at bounding box center [385, 240] width 71 height 14
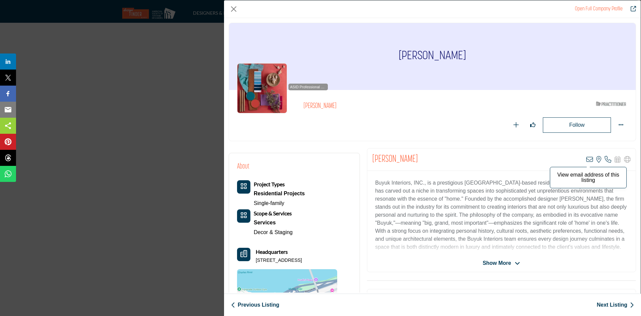
click at [587, 158] on icon "Company Data Modal" at bounding box center [590, 159] width 7 height 7
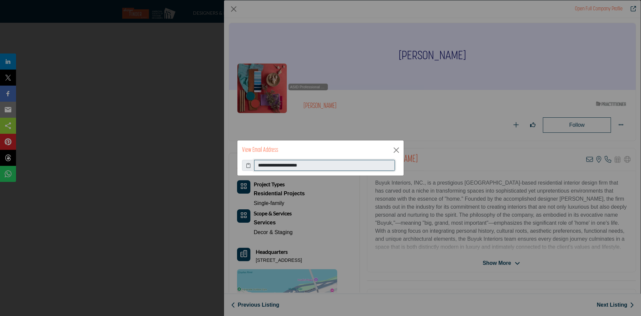
drag, startPoint x: 315, startPoint y: 166, endPoint x: 256, endPoint y: 166, distance: 58.5
click at [256, 166] on input "**********" at bounding box center [324, 165] width 141 height 11
click at [396, 147] on button "Close" at bounding box center [397, 150] width 10 height 10
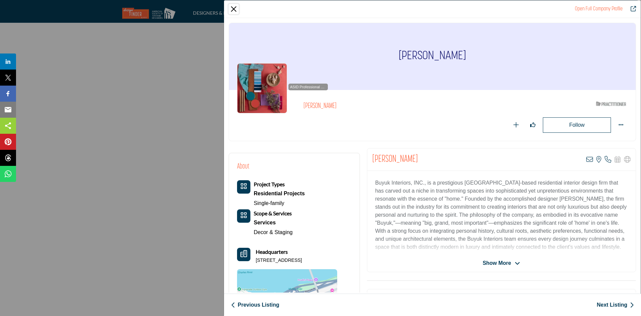
click at [233, 7] on button "Close" at bounding box center [234, 9] width 10 height 10
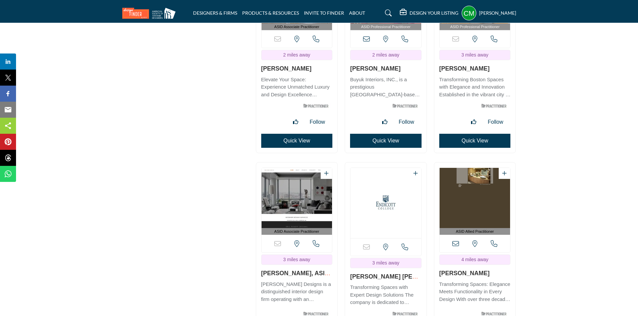
scroll to position [1737, 0]
